Goal: Task Accomplishment & Management: Use online tool/utility

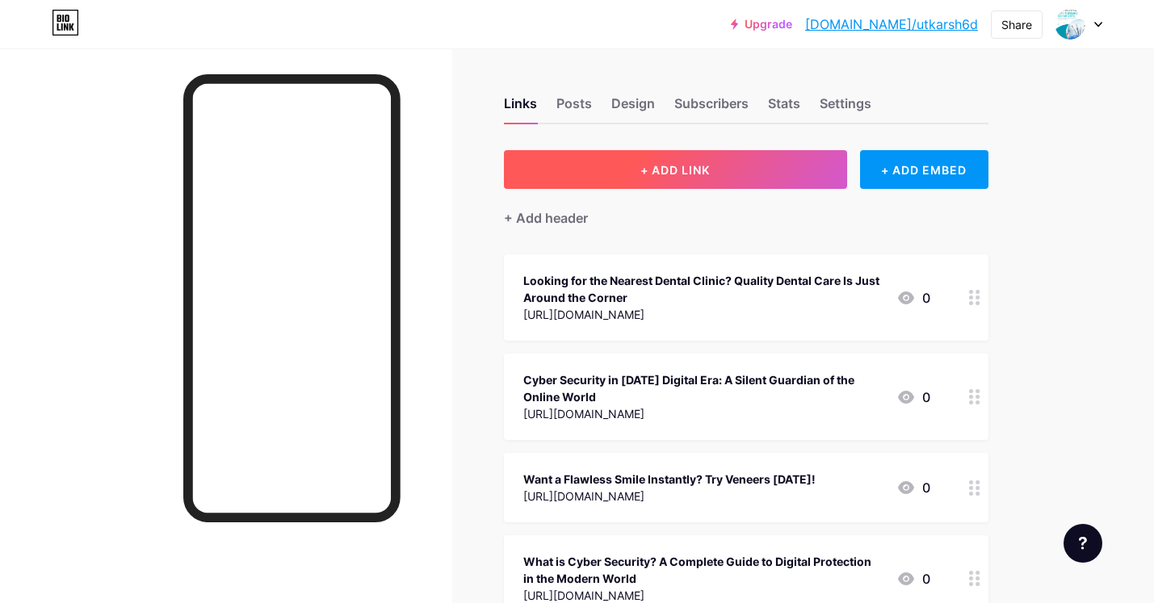
click at [543, 182] on button "+ ADD LINK" at bounding box center [675, 169] width 343 height 39
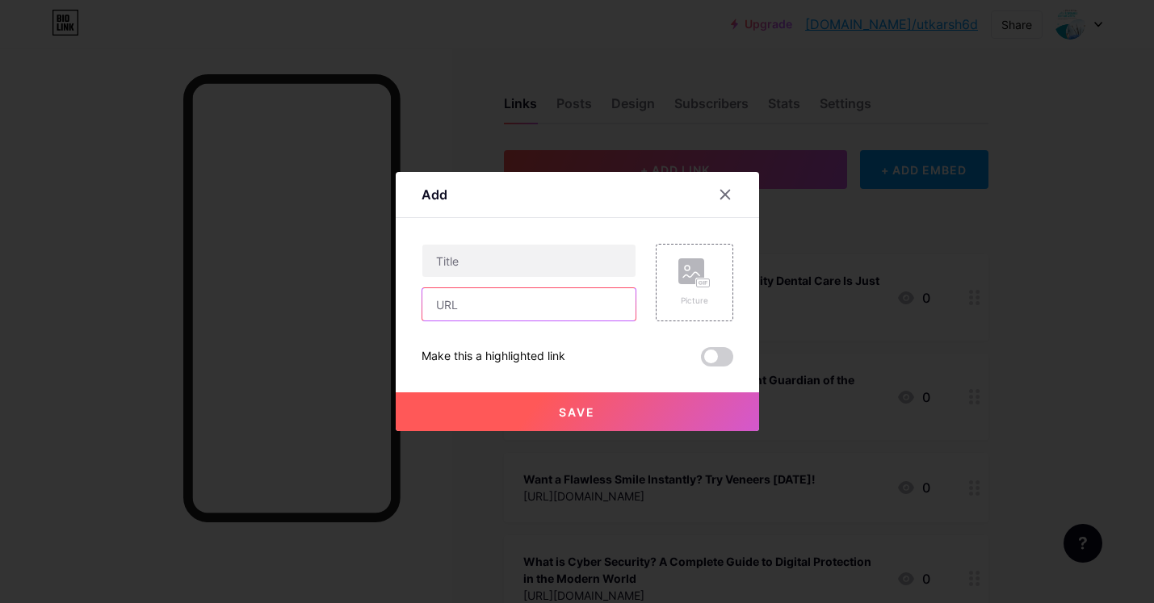
click at [493, 308] on input "text" at bounding box center [528, 304] width 213 height 32
paste input "[URL][DOMAIN_NAME]"
type input "[URL][DOMAIN_NAME]"
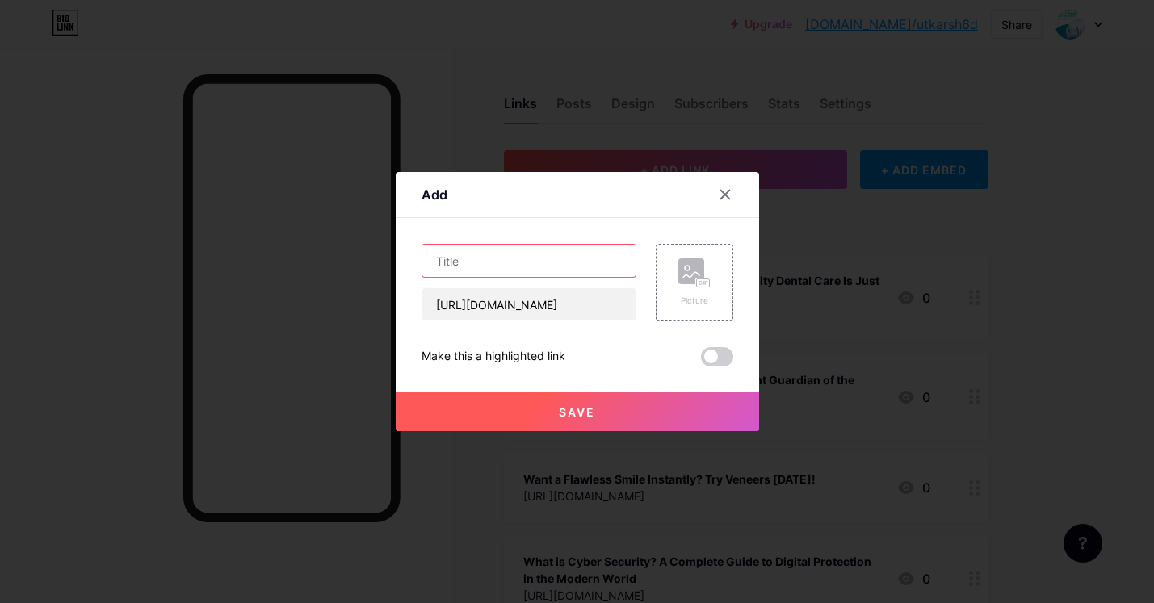
scroll to position [0, 0]
click at [496, 248] on input "text" at bounding box center [528, 261] width 213 height 32
paste input "Your Ultimate Guide to Finding Quality Dental Care in [GEOGRAPHIC_DATA]"
type input "Your Ultimate Guide to Finding Quality Dental Care in [GEOGRAPHIC_DATA]"
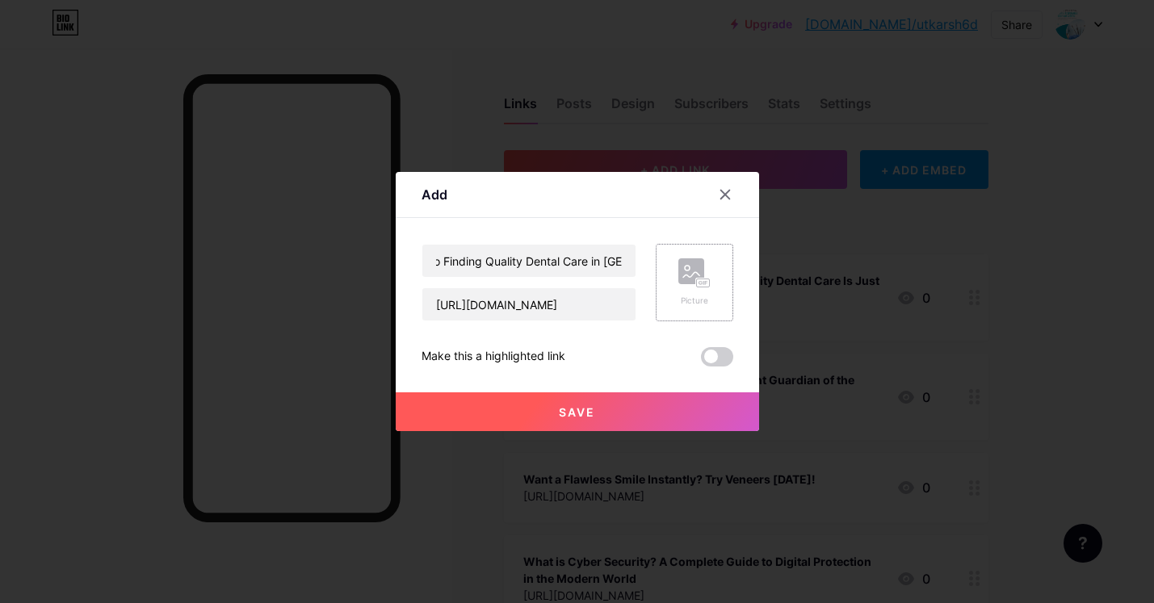
scroll to position [0, 0]
click at [690, 283] on rect at bounding box center [691, 271] width 26 height 26
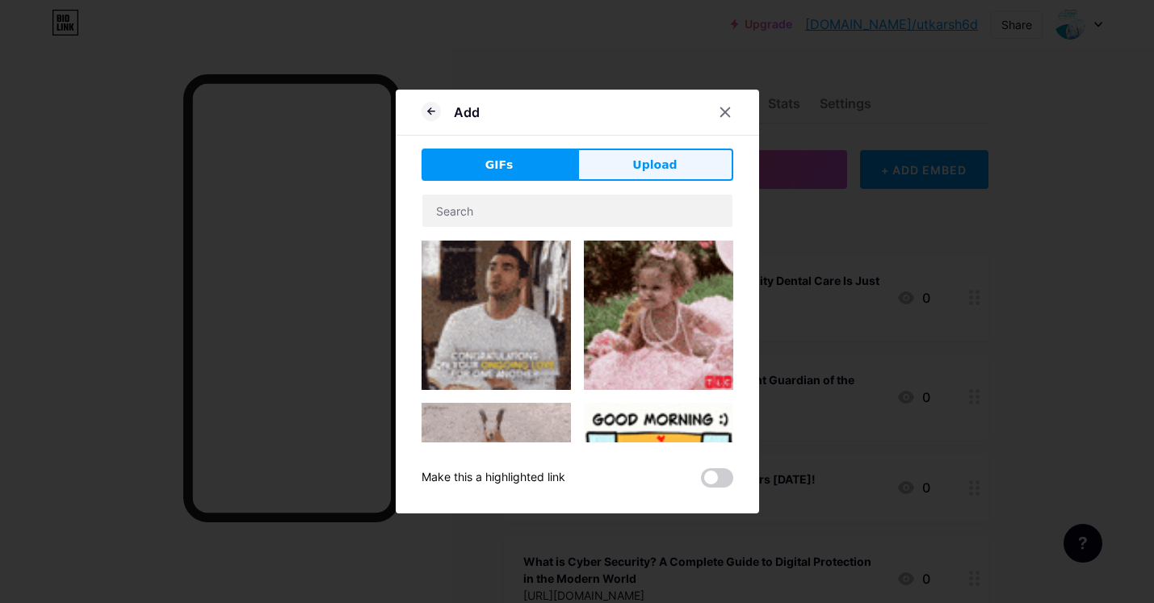
click at [644, 170] on span "Upload" at bounding box center [654, 165] width 44 height 17
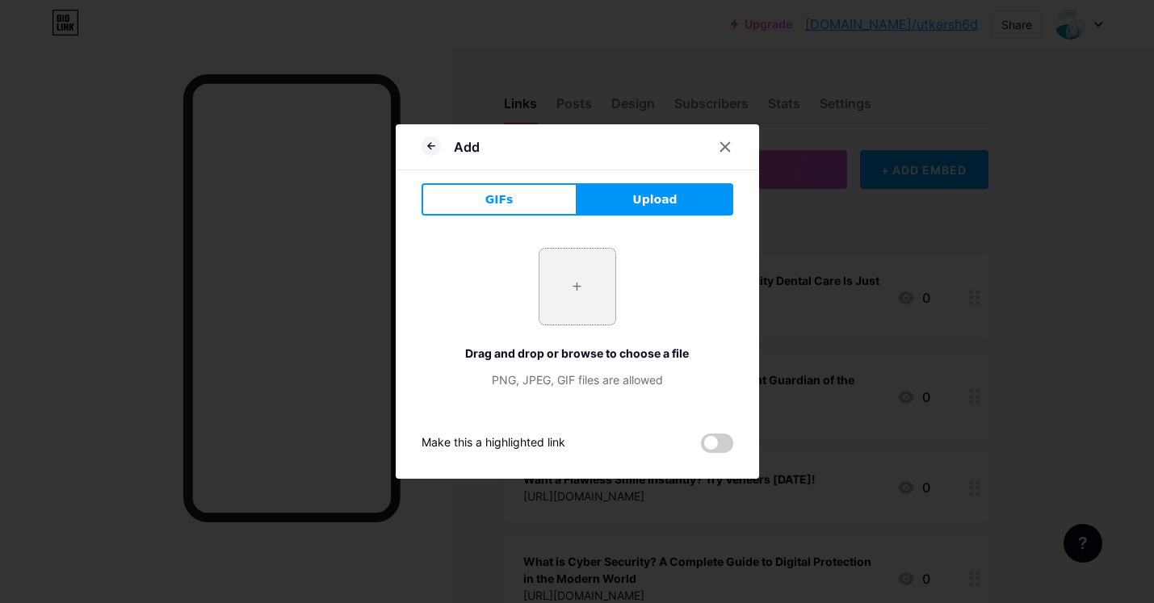
click at [566, 307] on input "file" at bounding box center [577, 287] width 76 height 76
type input "C:\fakepath\Dental Clinic Near Me.jpeg"
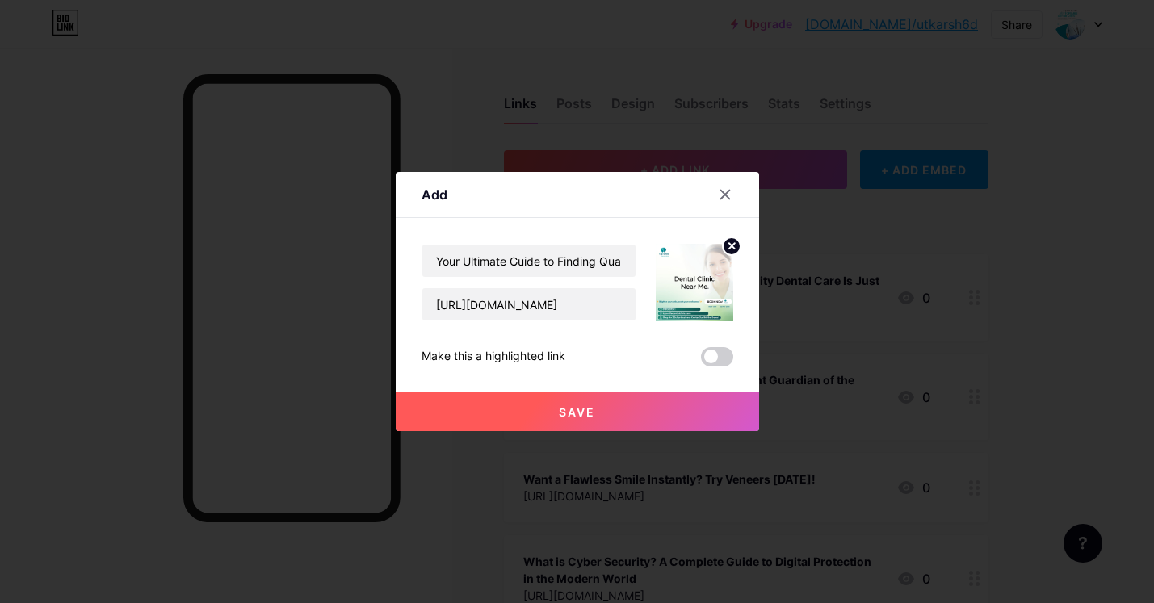
click at [569, 400] on button "Save" at bounding box center [577, 411] width 363 height 39
